Goal: Task Accomplishment & Management: Manage account settings

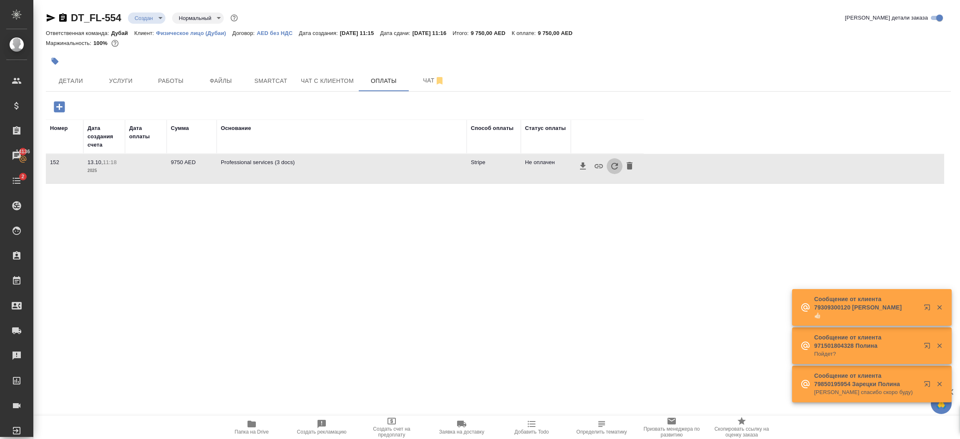
click at [616, 167] on icon "button" at bounding box center [614, 166] width 10 height 10
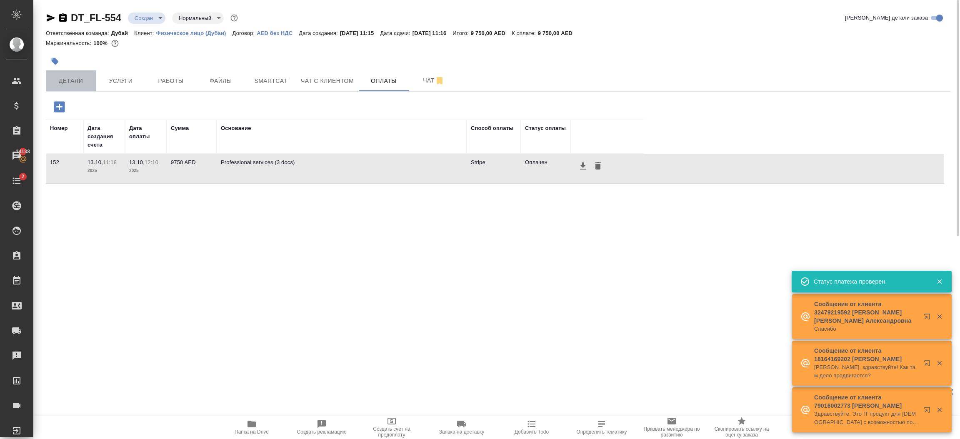
click at [79, 84] on span "Детали" at bounding box center [71, 81] width 40 height 10
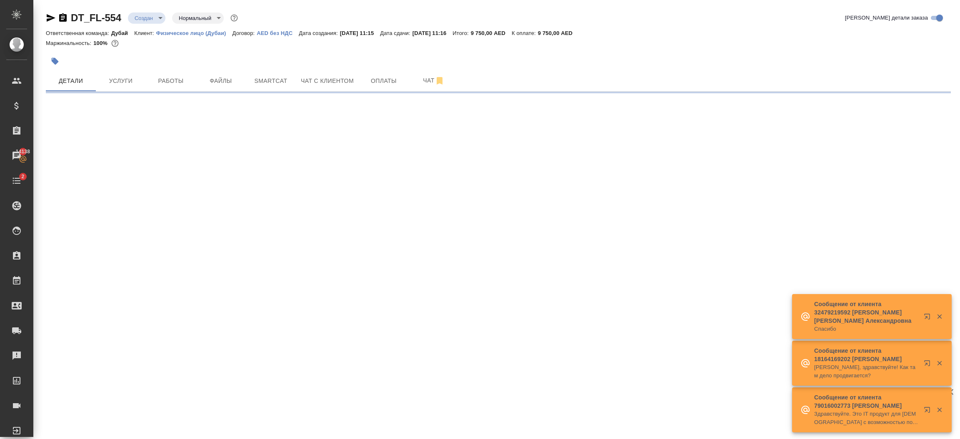
select select "RU"
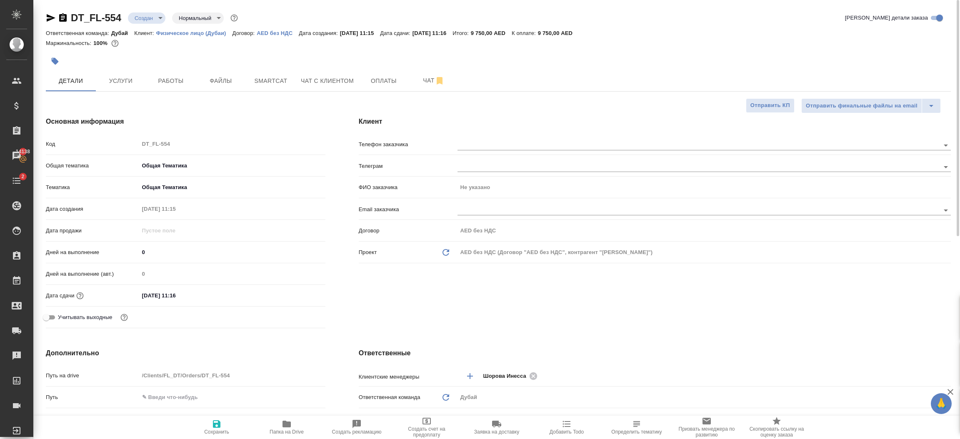
type textarea "x"
type input "Шорова Инесса"
click at [531, 303] on div "Клиент Телефон заказчика Телеграм ФИО заказчика Не указано Email заказчика Дого…" at bounding box center [654, 224] width 625 height 248
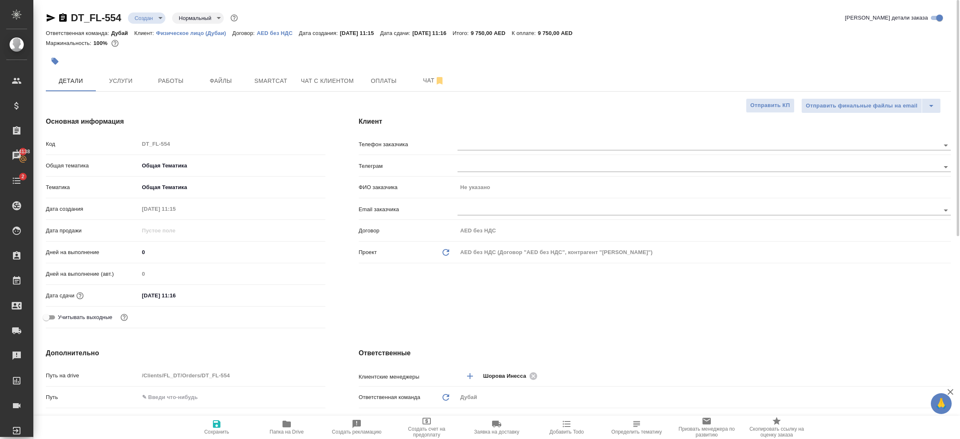
click at [151, 21] on body "🙏 .cls-1 fill:#fff; AWATERA [PERSON_NAME].shorova_kiev Клиенты Спецификации Зак…" at bounding box center [480, 219] width 960 height 439
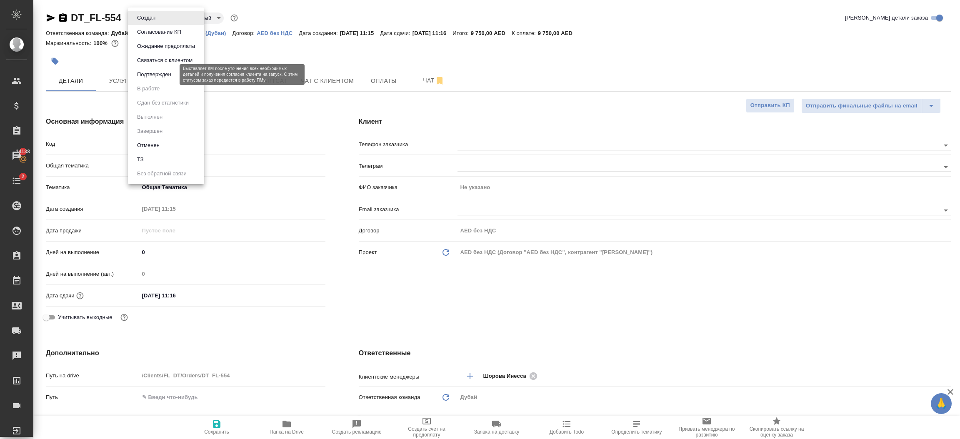
click at [155, 72] on button "Подтвержден" at bounding box center [154, 74] width 39 height 9
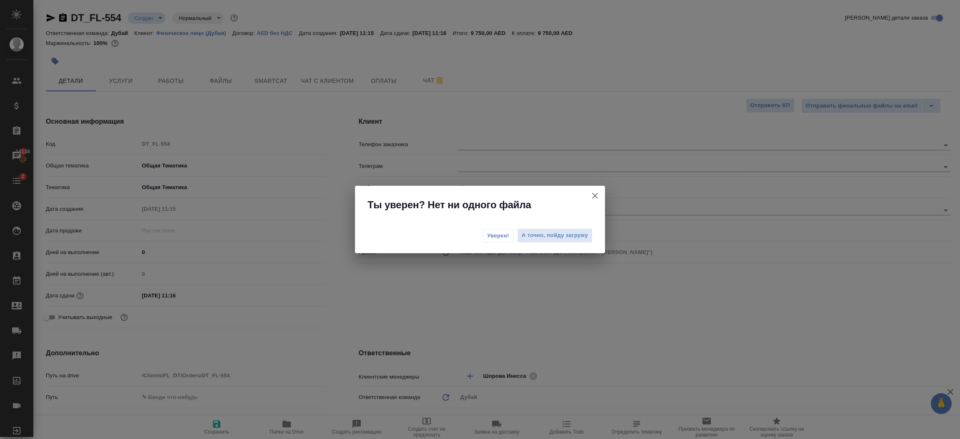
click at [494, 242] on div "Уверен! А точно, пойду загружу" at bounding box center [480, 236] width 250 height 33
click at [498, 237] on span "Уверен!" at bounding box center [498, 236] width 22 height 8
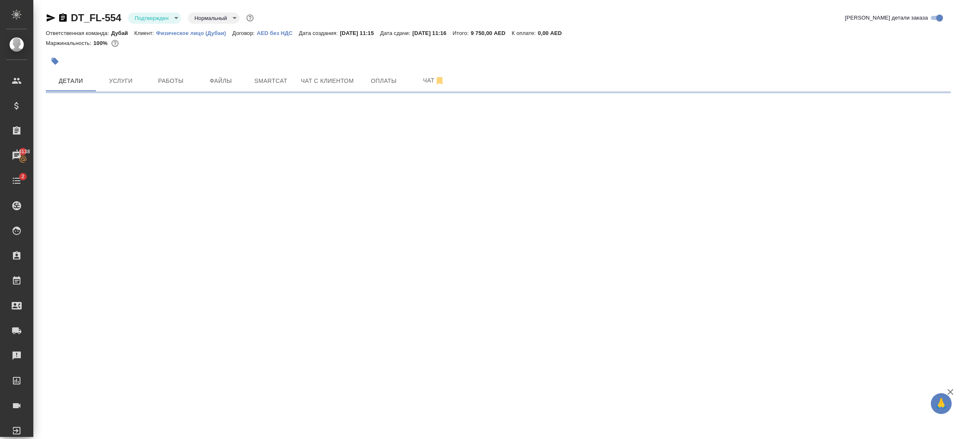
select select "RU"
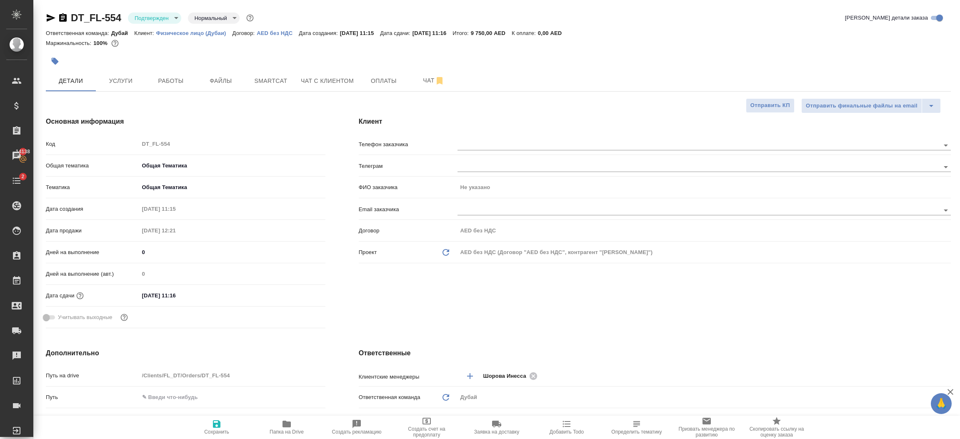
type textarea "x"
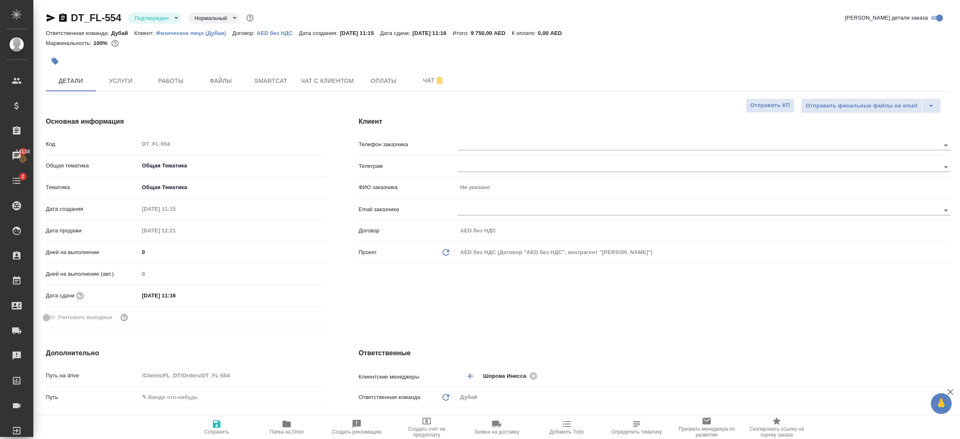
type textarea "x"
